Goal: Task Accomplishment & Management: Complete application form

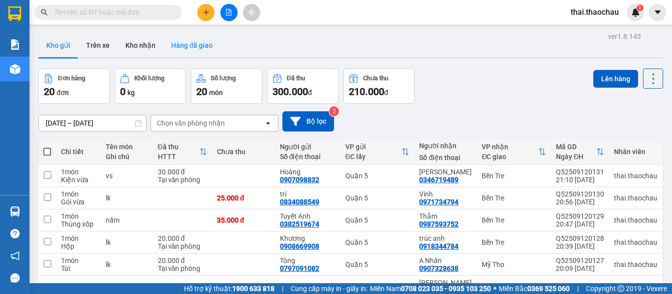
click at [194, 47] on button "Hàng đã giao" at bounding box center [191, 45] width 57 height 24
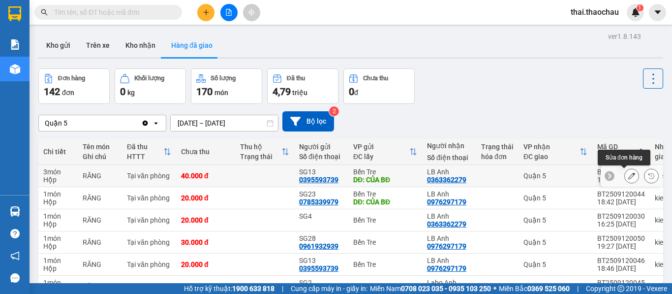
click at [624, 180] on button at bounding box center [631, 175] width 14 height 17
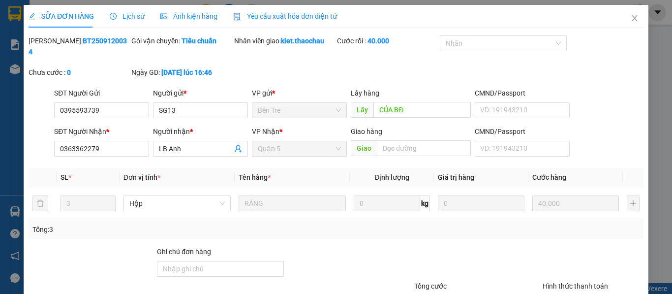
type input "0395593739"
type input "SG13"
type input "CỦA BĐ"
type input "0363362279"
type input "LB Anh"
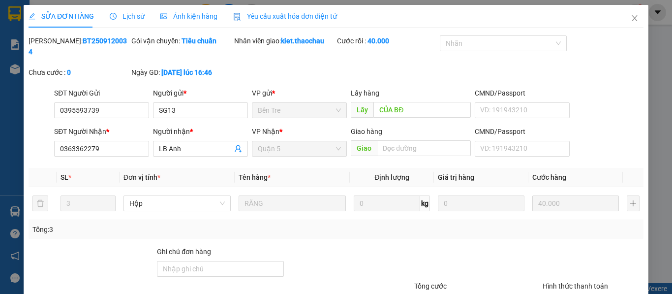
type input "40.000"
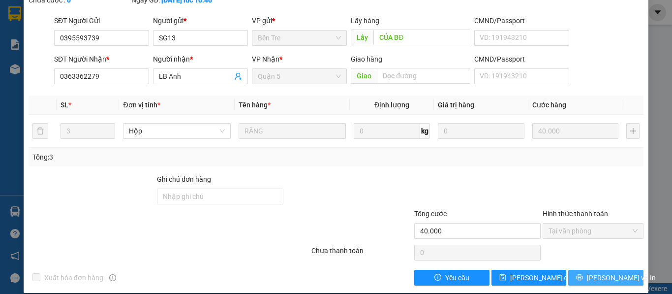
click at [589, 269] on button "Lưu và In" at bounding box center [605, 277] width 75 height 16
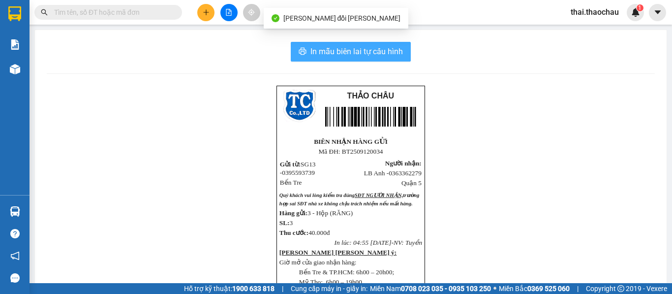
click at [321, 50] on span "In mẫu biên lai tự cấu hình" at bounding box center [356, 51] width 92 height 12
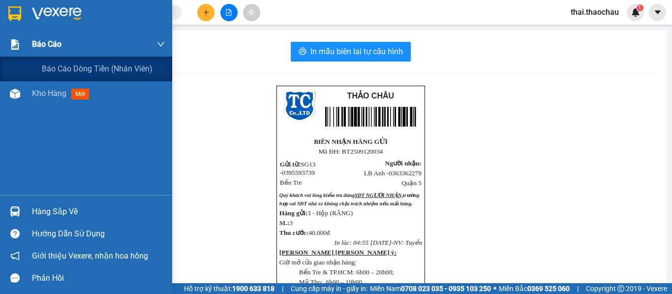
click at [54, 54] on div "Báo cáo" at bounding box center [98, 44] width 133 height 25
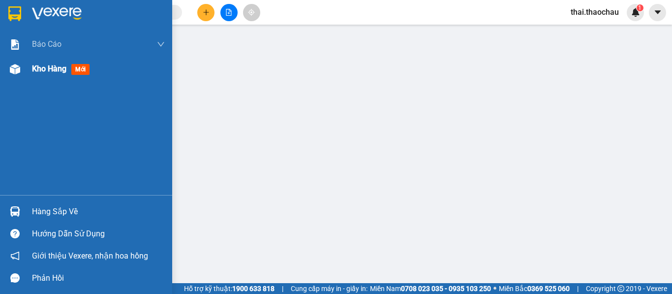
click at [52, 70] on span "Kho hàng" at bounding box center [49, 68] width 34 height 9
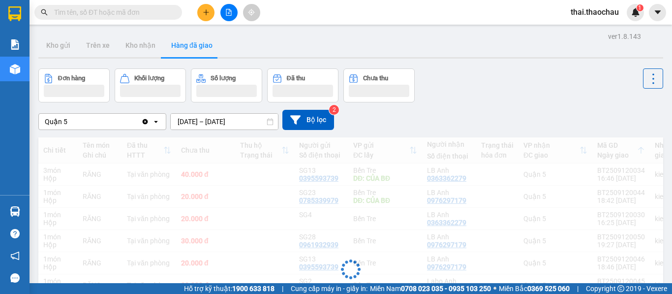
click at [47, 67] on div "ver 1.8.143 Kho gửi Trên xe Kho nhận Hàng đã giao Đơn hàng Khối lượng Số lượng …" at bounding box center [350, 224] width 632 height 390
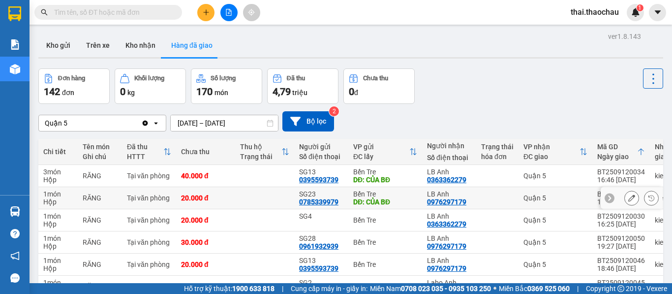
click at [628, 198] on icon at bounding box center [631, 197] width 7 height 7
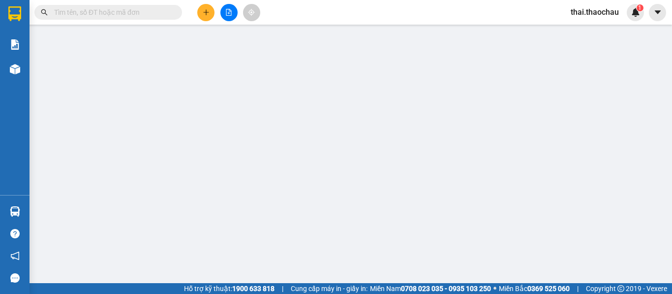
type input "0785339979"
type input "SG23"
type input "CỦA BĐ"
type input "0976297179"
type input "LB Anh"
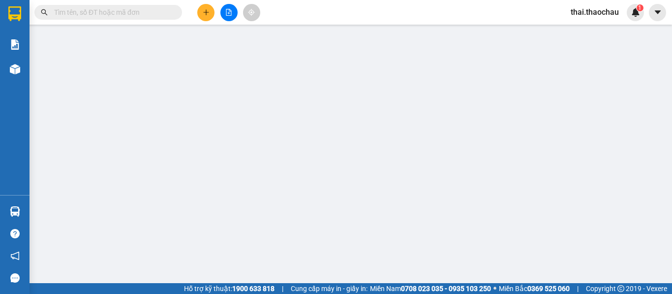
type input "20.000"
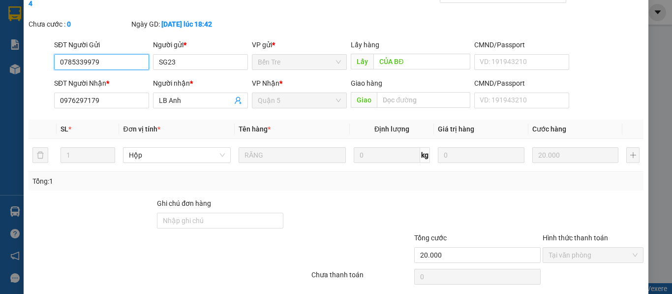
scroll to position [72, 0]
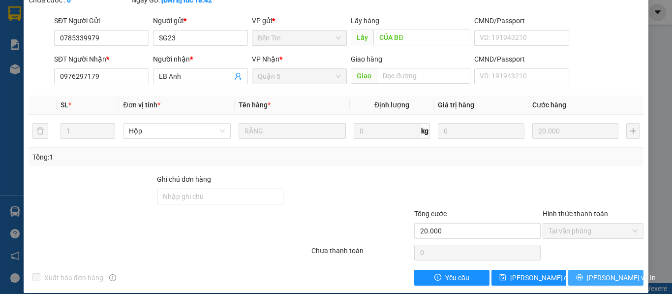
click at [612, 272] on span "Lưu và In" at bounding box center [621, 277] width 69 height 11
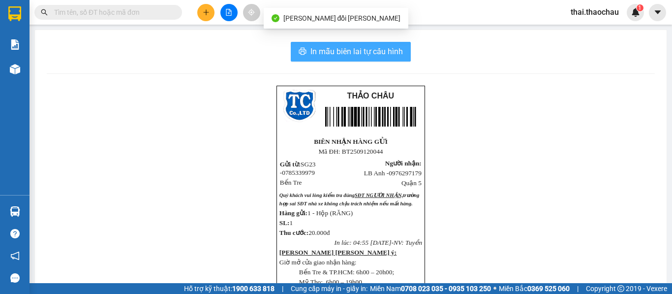
click at [376, 52] on span "In mẫu biên lai tự cấu hình" at bounding box center [356, 51] width 92 height 12
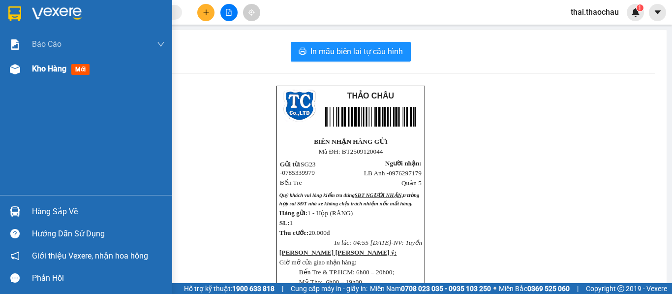
click at [17, 70] on img at bounding box center [15, 69] width 10 height 10
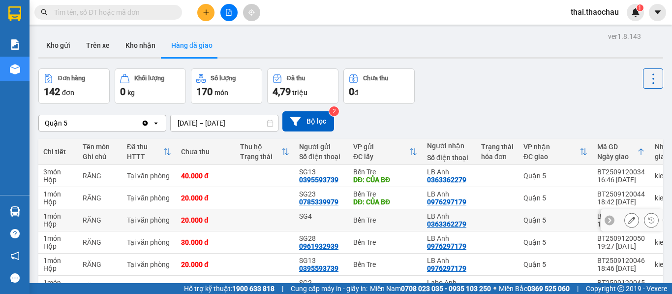
click at [628, 220] on icon at bounding box center [631, 219] width 7 height 7
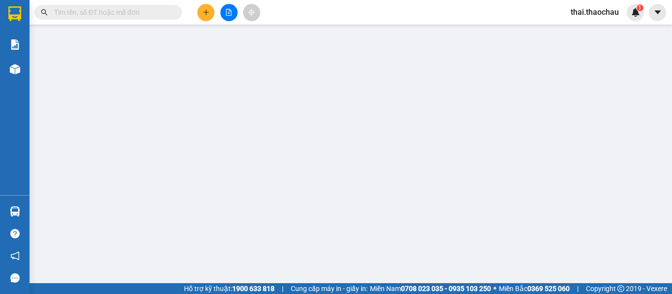
type input "SG4"
type input "0363362279"
type input "LB Anh"
type input "20.000"
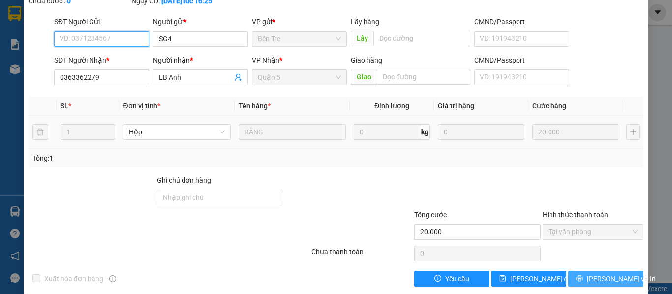
scroll to position [72, 0]
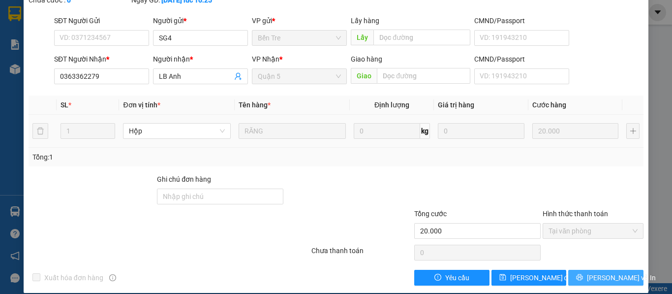
click at [596, 272] on span "Lưu và In" at bounding box center [621, 277] width 69 height 11
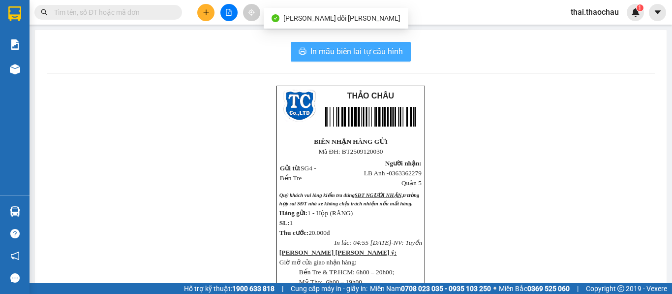
click at [376, 60] on button "In mẫu biên lai tự cấu hình" at bounding box center [351, 52] width 120 height 20
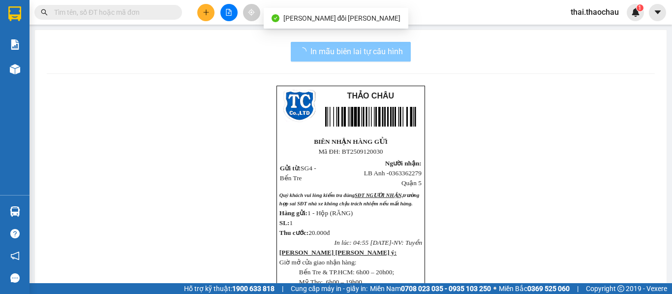
click at [10, 67] on img at bounding box center [15, 69] width 10 height 10
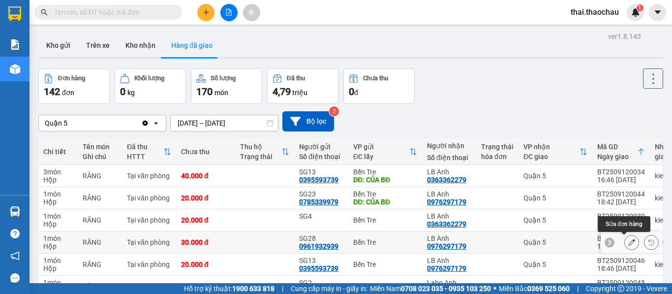
click at [628, 241] on icon at bounding box center [631, 241] width 7 height 7
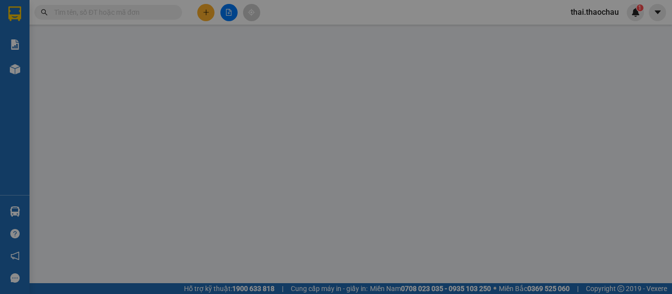
type input "0961932939"
type input "SG28"
type input "0976297179"
type input "LB Anh"
type input "30.000"
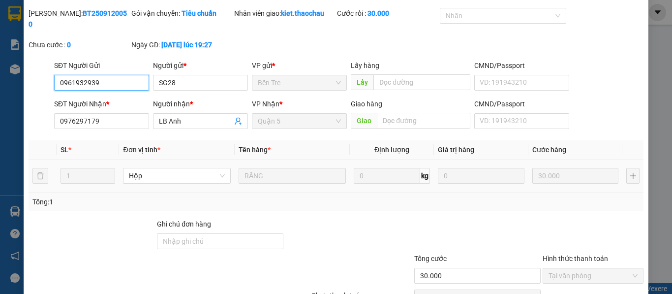
scroll to position [72, 0]
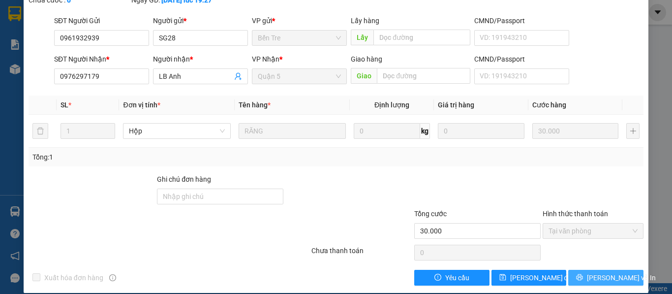
click at [600, 272] on span "Lưu và In" at bounding box center [621, 277] width 69 height 11
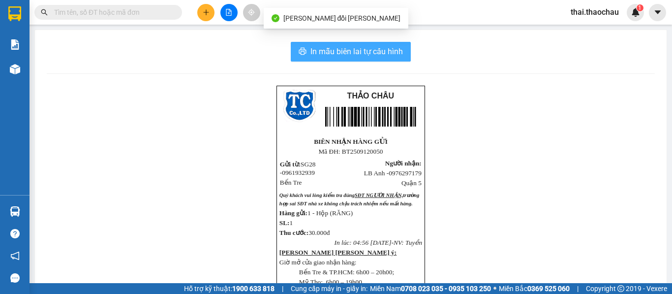
click at [369, 51] on span "In mẫu biên lai tự cấu hình" at bounding box center [356, 51] width 92 height 12
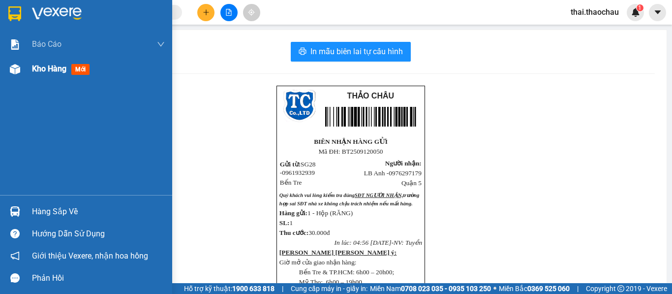
click at [42, 70] on span "Kho hàng" at bounding box center [49, 68] width 34 height 9
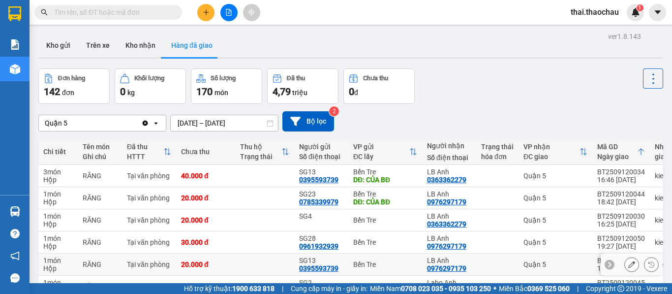
click at [628, 262] on icon at bounding box center [631, 264] width 7 height 7
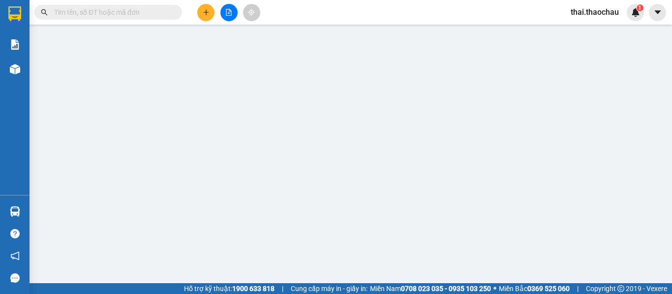
type input "0395593739"
type input "SG13"
type input "0976297179"
type input "LB Anh"
type input "20.000"
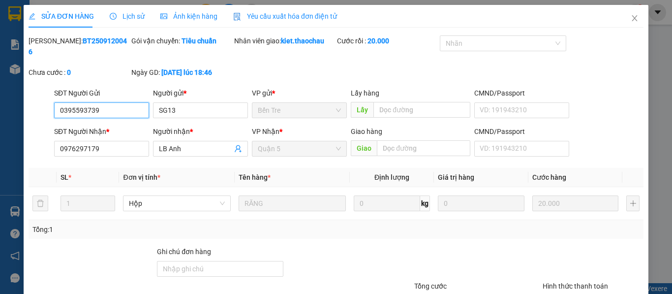
scroll to position [72, 0]
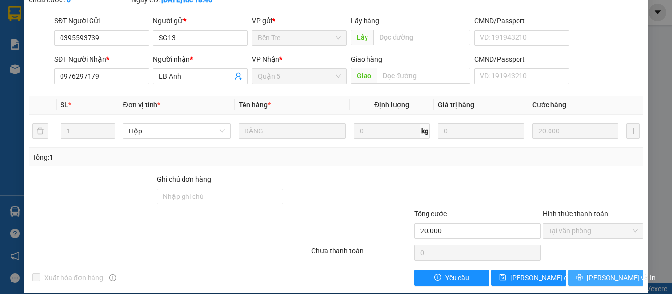
click at [595, 272] on span "Lưu và In" at bounding box center [621, 277] width 69 height 11
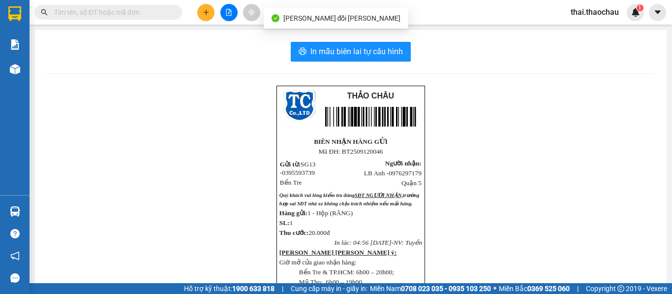
click at [396, 62] on div "In mẫu biên lai tự cấu hình THẢO CHÂU BIÊN NHẬN HÀNG GỬI Mã ĐH: BT25091200…" at bounding box center [350, 245] width 631 height 430
click at [396, 60] on button "In mẫu biên lai tự cấu hình" at bounding box center [351, 52] width 120 height 20
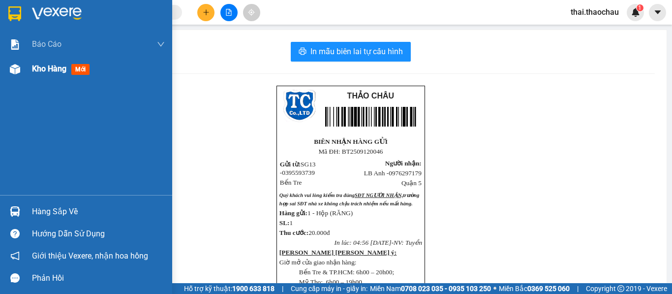
click at [30, 73] on div "Kho hàng mới" at bounding box center [86, 69] width 172 height 25
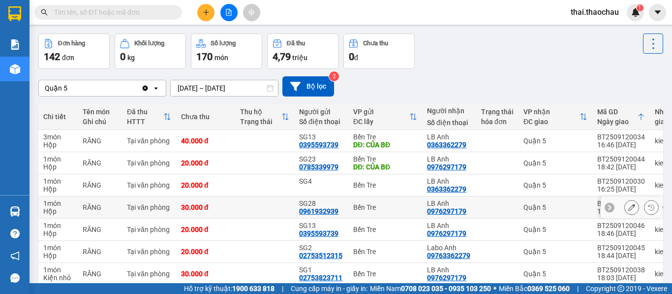
scroll to position [49, 0]
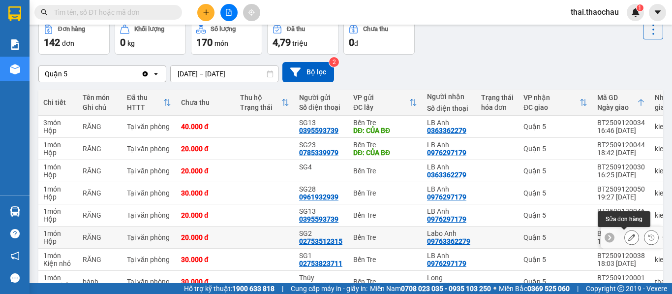
click at [624, 238] on button at bounding box center [631, 237] width 14 height 17
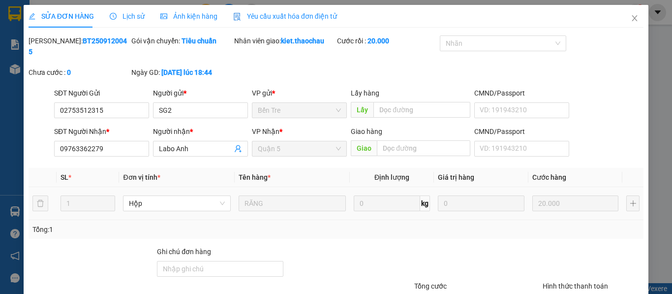
type input "02753512315"
type input "SG2"
type input "09763362279"
type input "Labo Anh"
type input "20.000"
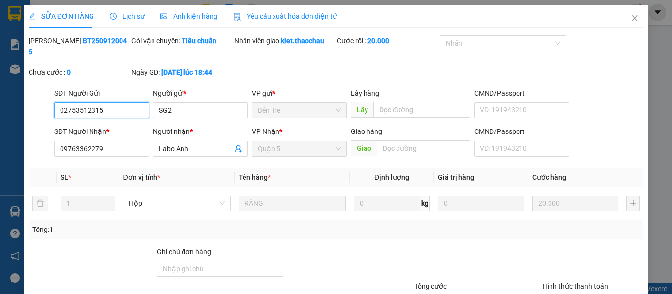
scroll to position [72, 0]
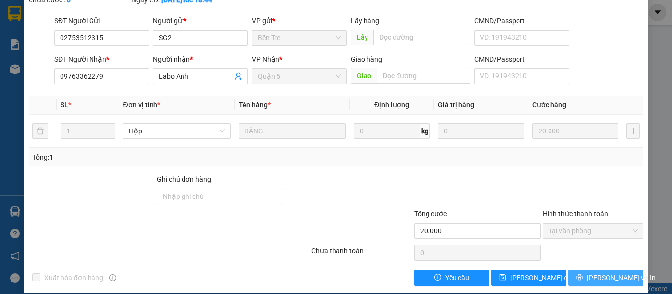
click at [579, 269] on button "Lưu và In" at bounding box center [605, 277] width 75 height 16
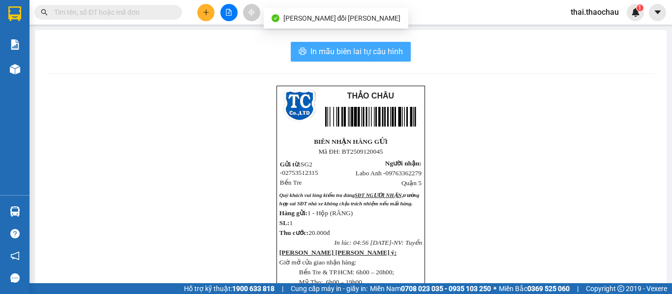
click at [344, 60] on button "In mẫu biên lai tự cấu hình" at bounding box center [351, 52] width 120 height 20
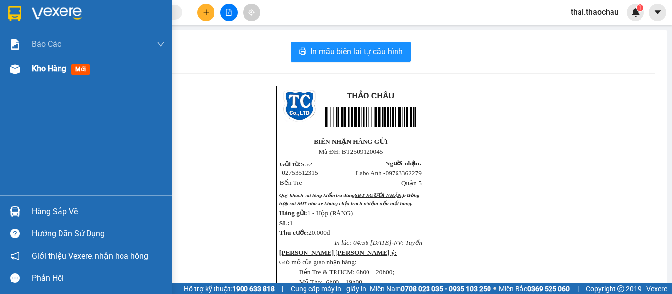
click at [42, 66] on span "Kho hàng" at bounding box center [49, 68] width 34 height 9
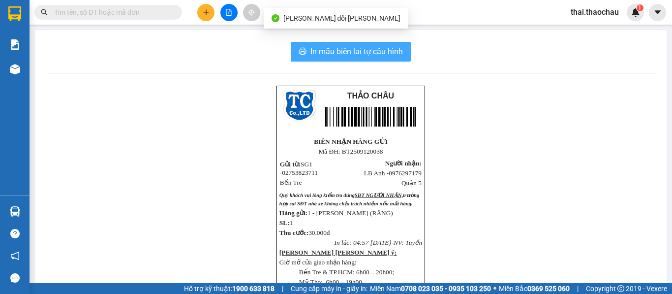
click at [351, 53] on span "In mẫu biên lai tự cấu hình" at bounding box center [356, 51] width 92 height 12
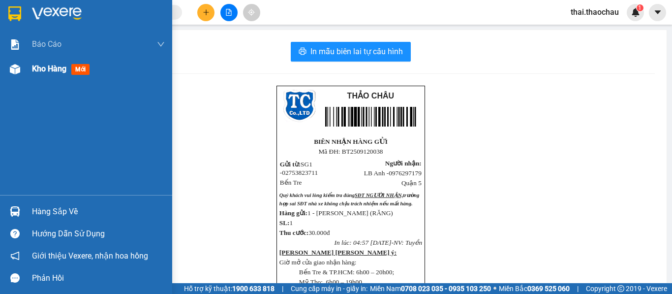
click at [19, 72] on img at bounding box center [15, 69] width 10 height 10
